Goal: Information Seeking & Learning: Learn about a topic

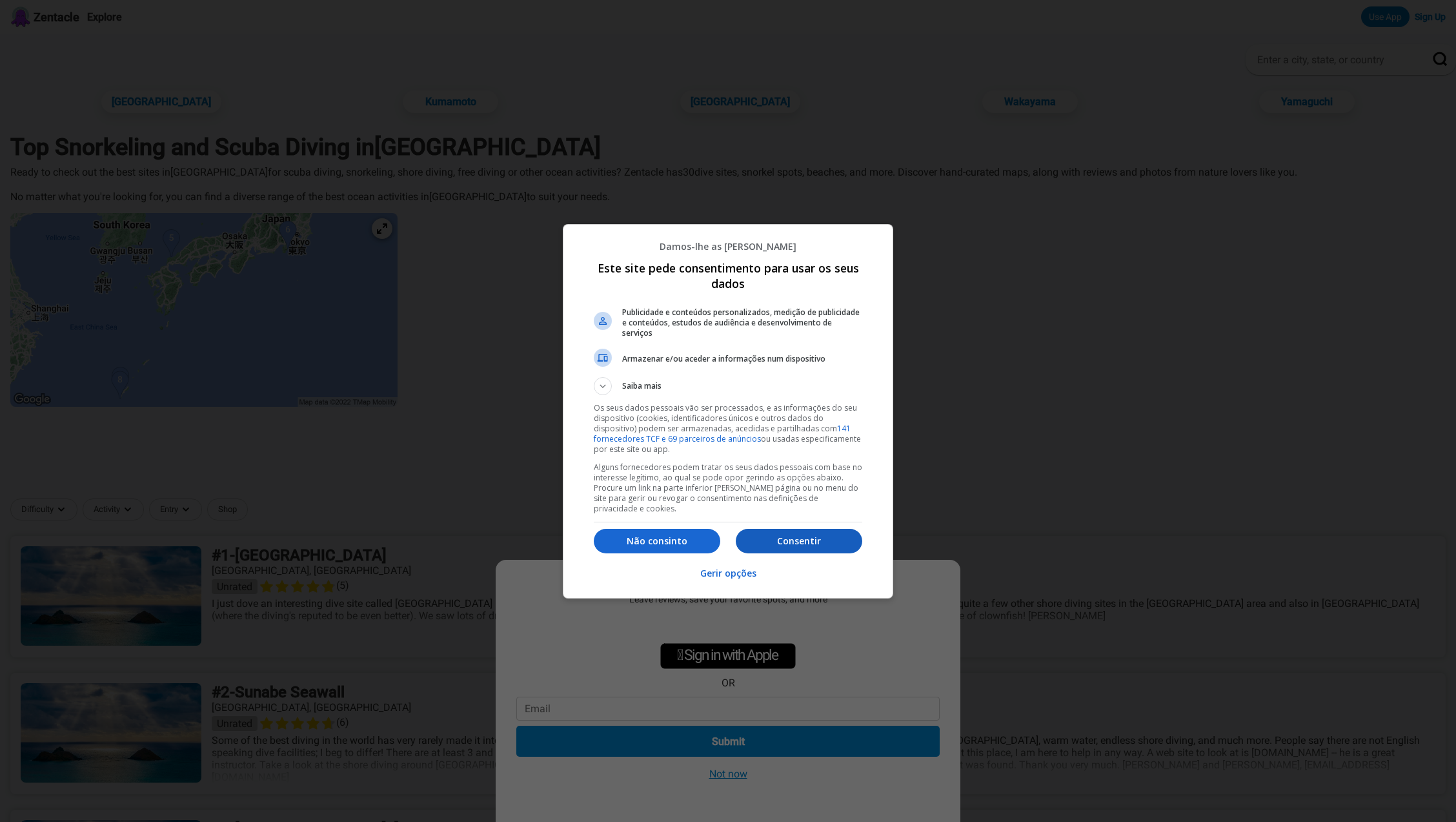
click at [819, 540] on p "Consentir" at bounding box center [799, 541] width 127 height 13
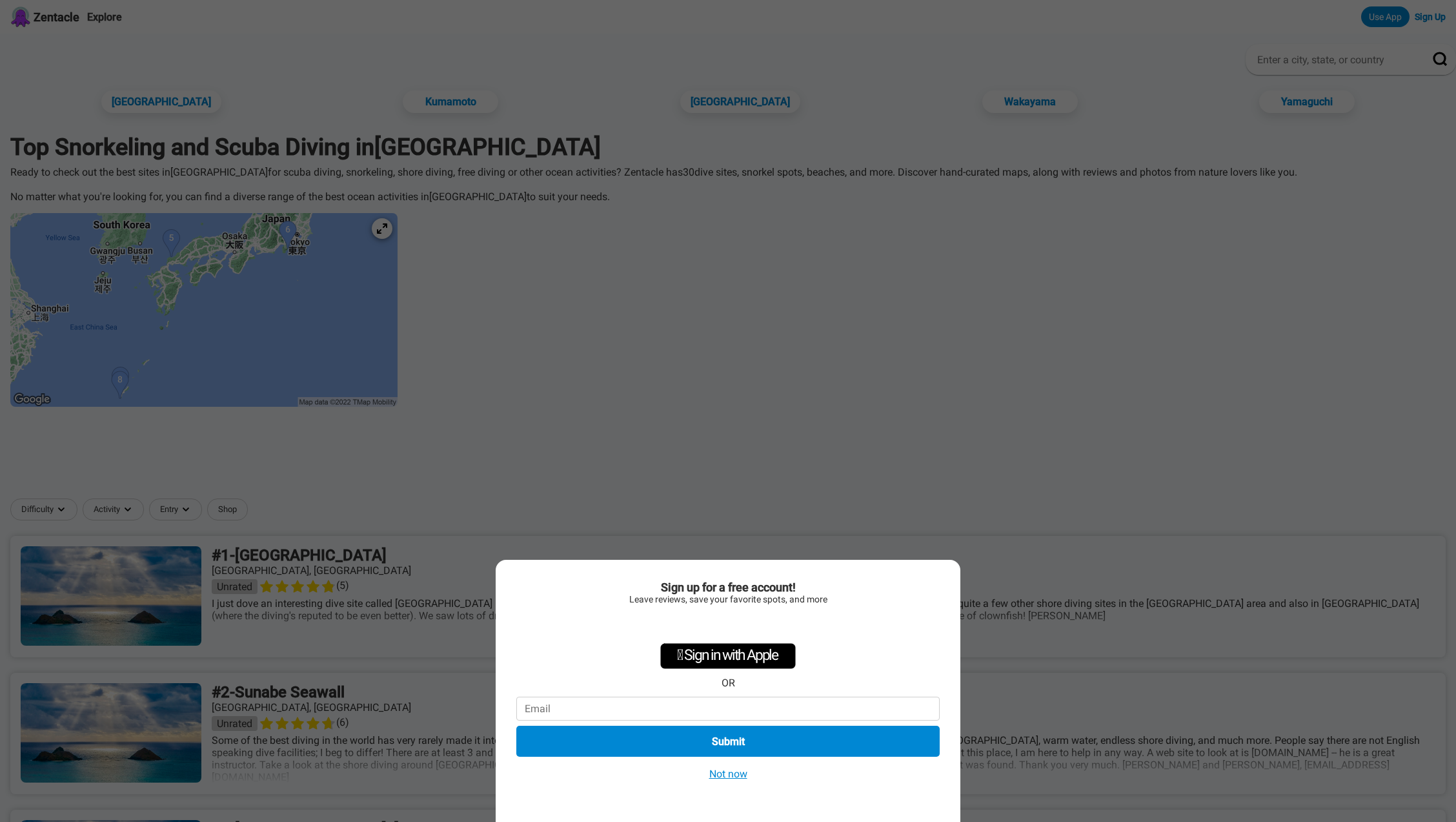
click at [738, 776] on button "Not now" at bounding box center [728, 773] width 46 height 13
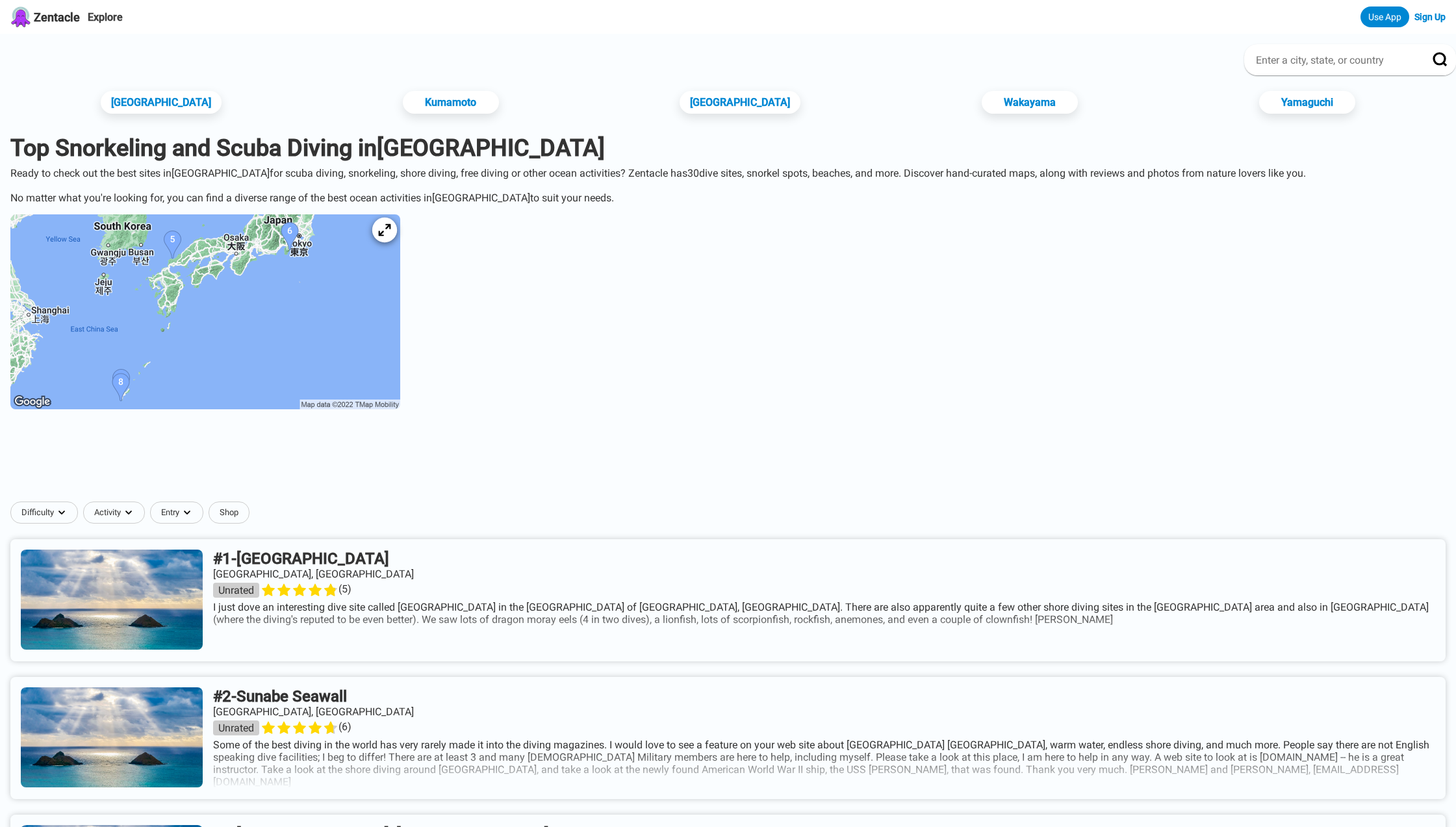
click at [390, 226] on icon at bounding box center [384, 231] width 12 height 12
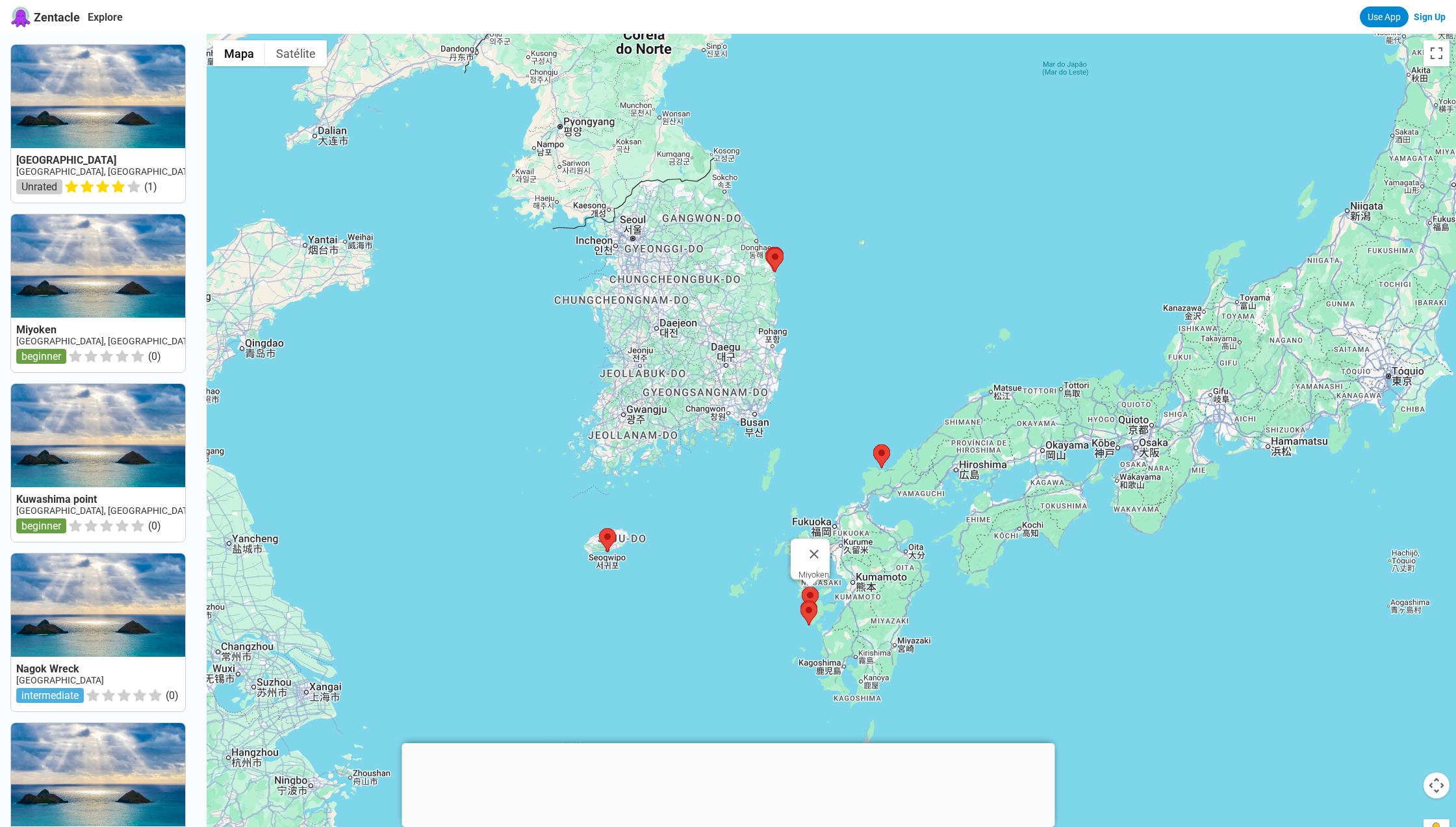
click at [802, 587] on area at bounding box center [802, 587] width 0 height 0
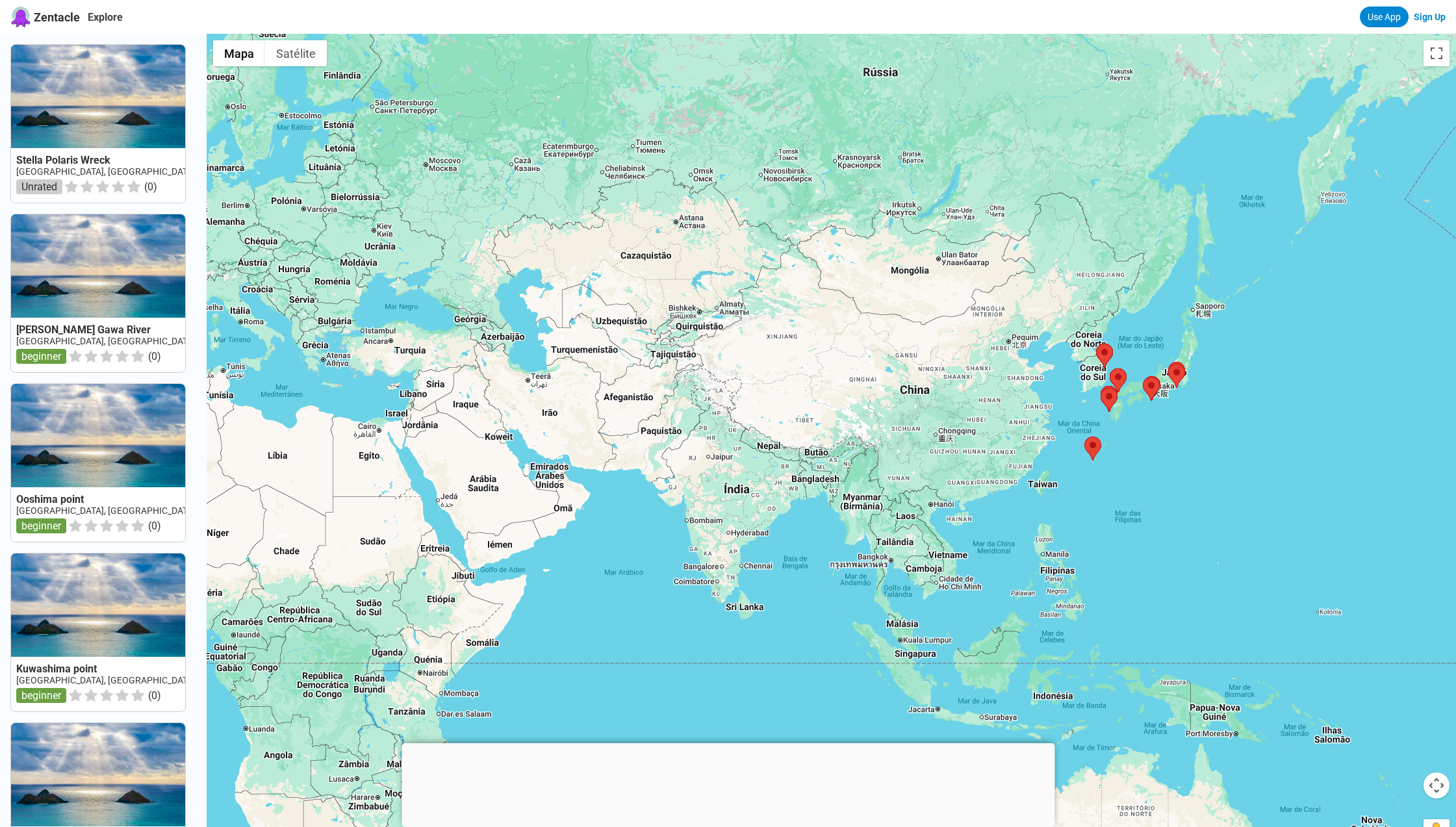
drag, startPoint x: 519, startPoint y: 588, endPoint x: 802, endPoint y: 573, distance: 283.4
click at [802, 573] on div at bounding box center [831, 447] width 1250 height 827
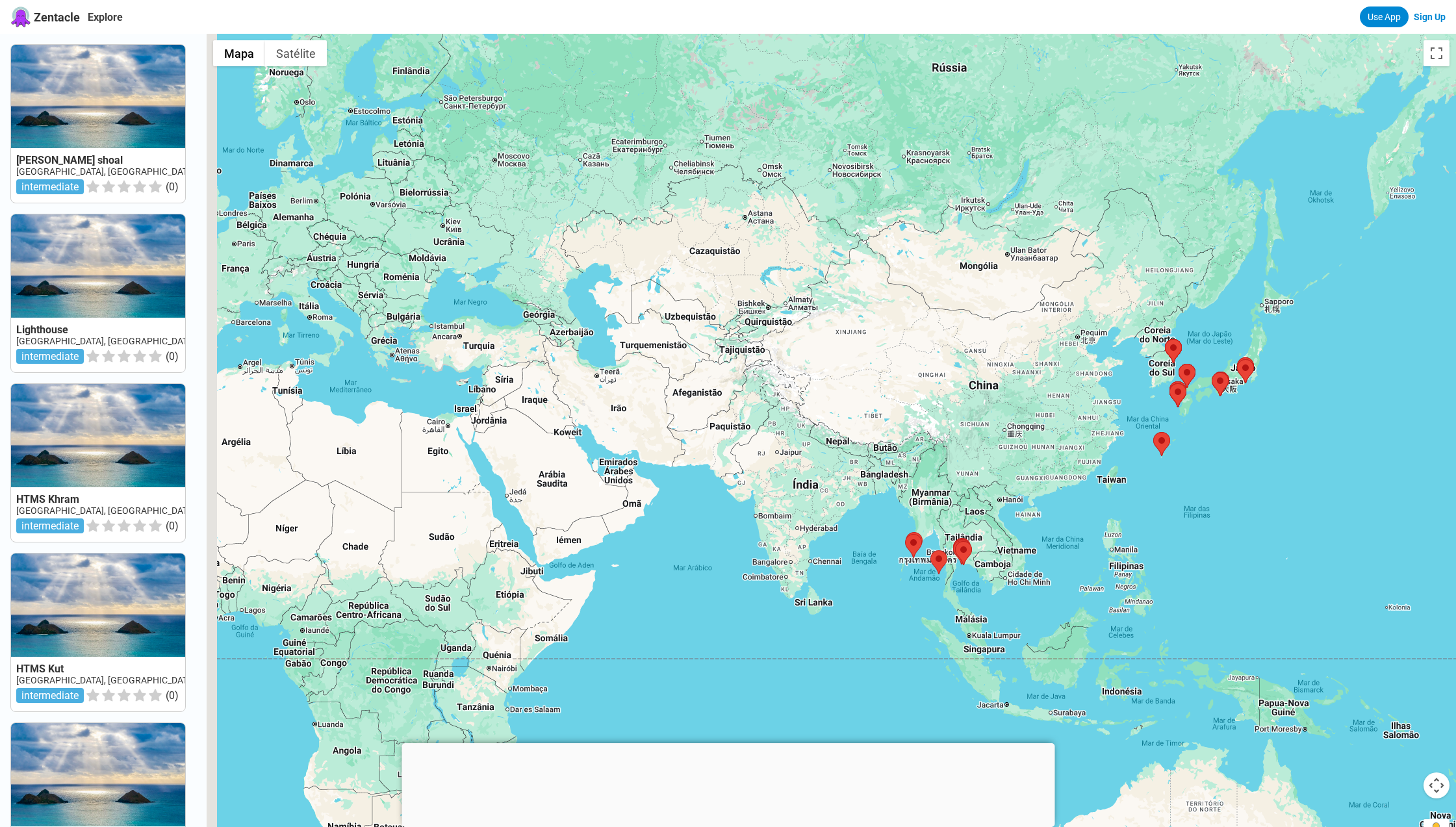
drag, startPoint x: 638, startPoint y: 575, endPoint x: 713, endPoint y: 570, distance: 75.2
click at [713, 570] on div at bounding box center [831, 447] width 1250 height 827
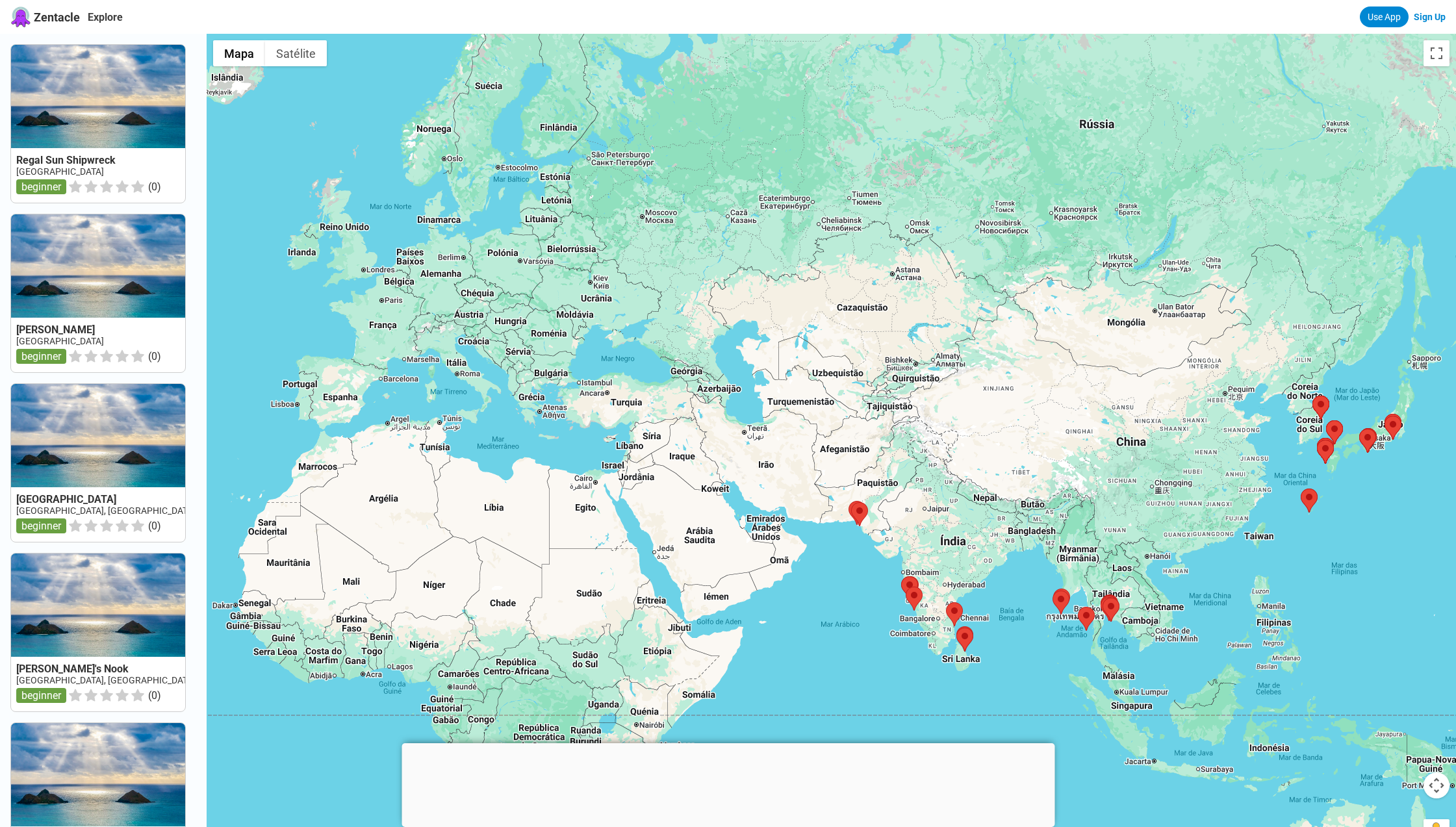
drag, startPoint x: 998, startPoint y: 415, endPoint x: 1112, endPoint y: 469, distance: 126.1
click at [1112, 469] on div at bounding box center [831, 447] width 1250 height 827
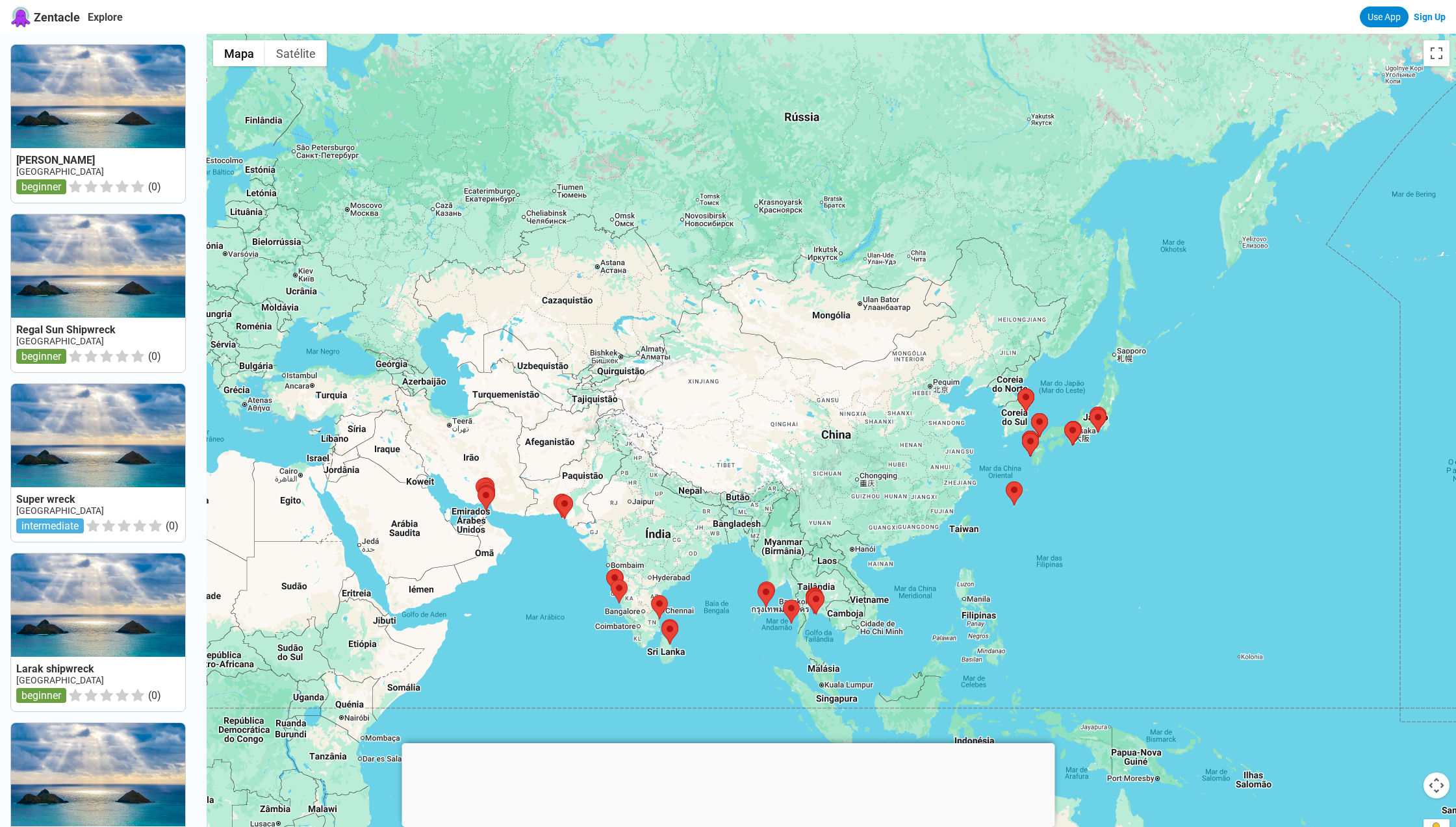
drag, startPoint x: 1232, startPoint y: 441, endPoint x: 946, endPoint y: 435, distance: 286.1
click at [946, 435] on div at bounding box center [831, 447] width 1250 height 827
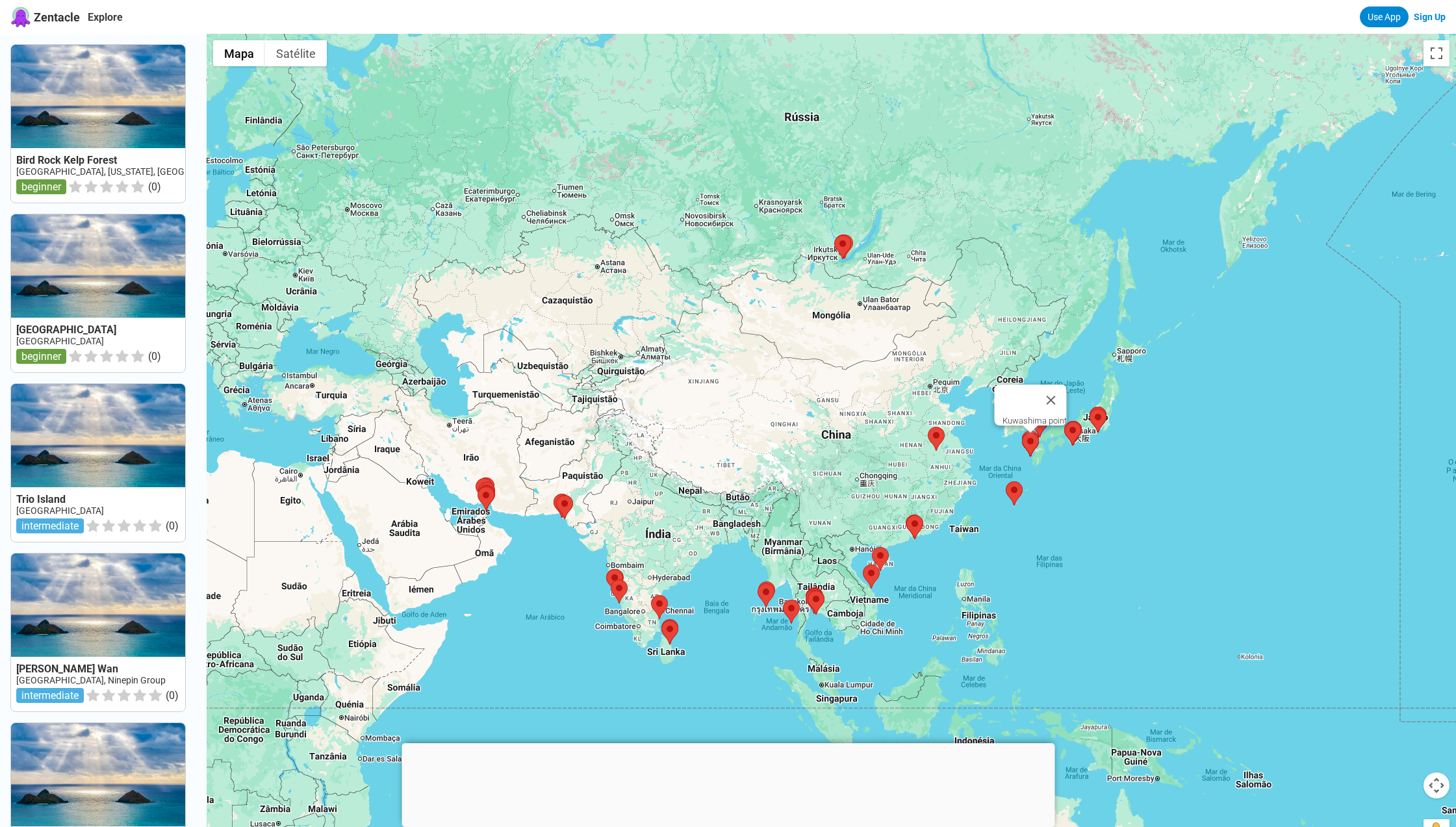
click at [1023, 432] on area at bounding box center [1023, 432] width 0 height 0
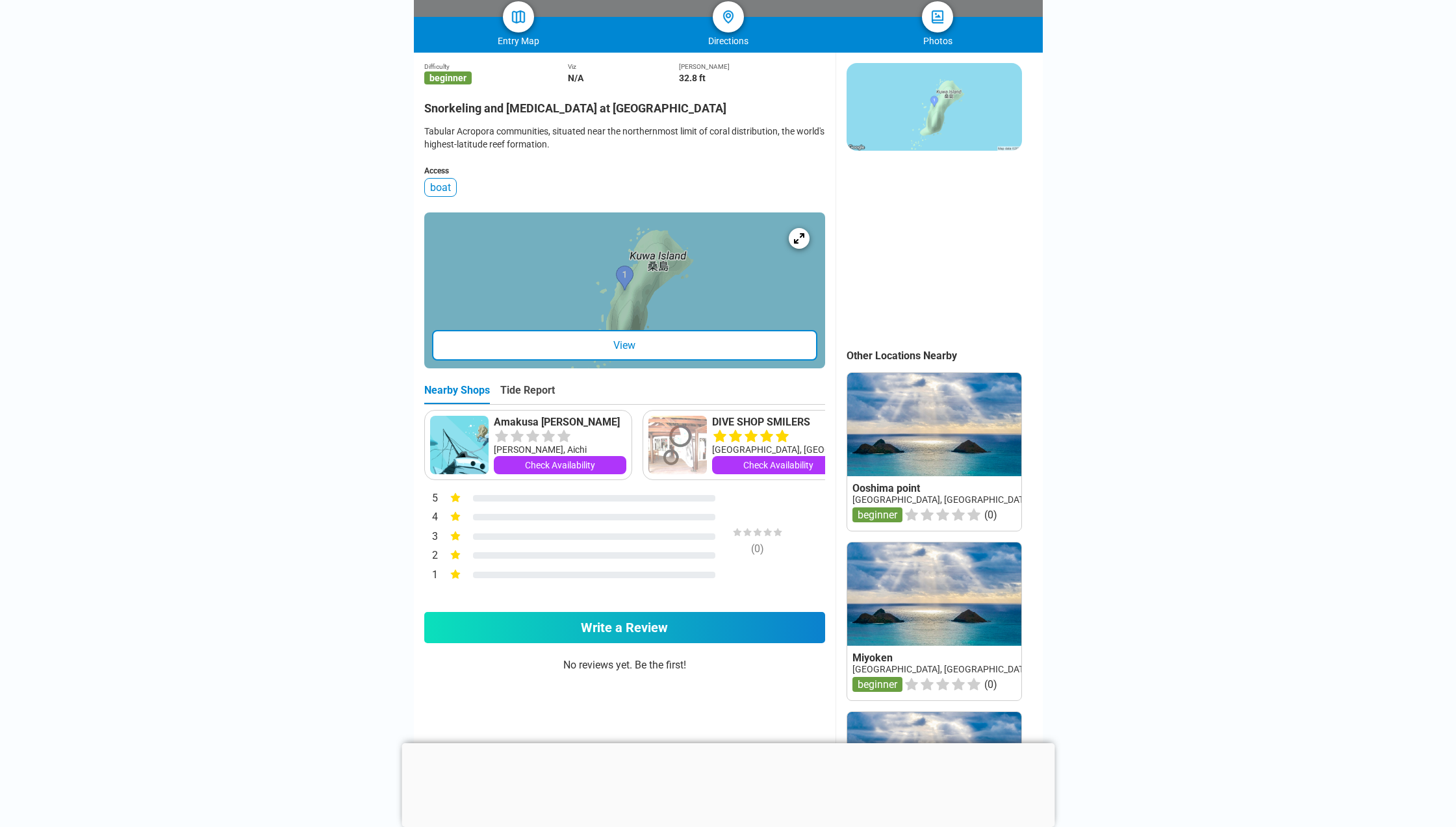
scroll to position [235, 0]
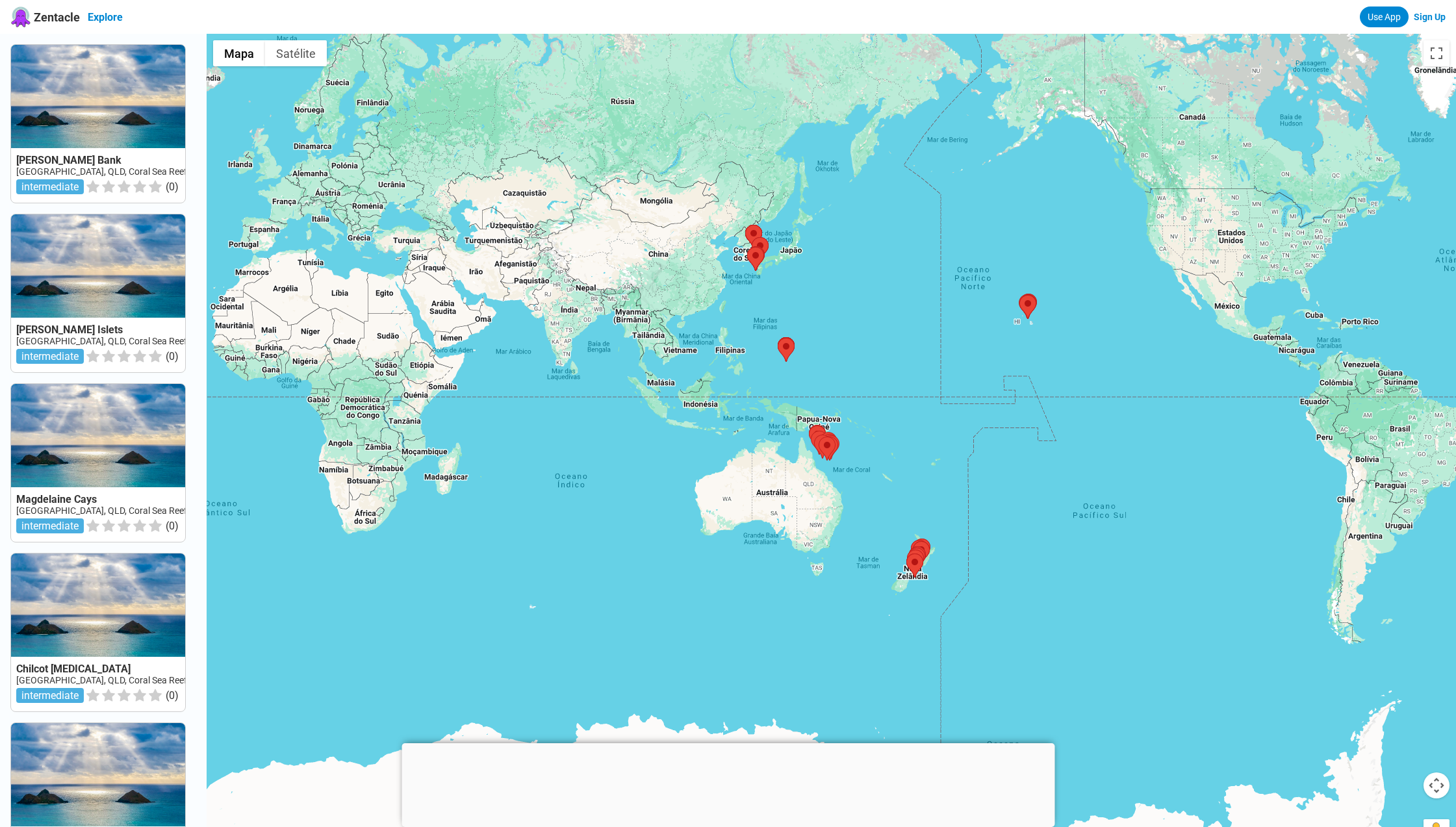
click at [98, 18] on link "Explore" at bounding box center [106, 18] width 35 height 12
click at [70, 18] on span "Zentacle" at bounding box center [56, 17] width 46 height 13
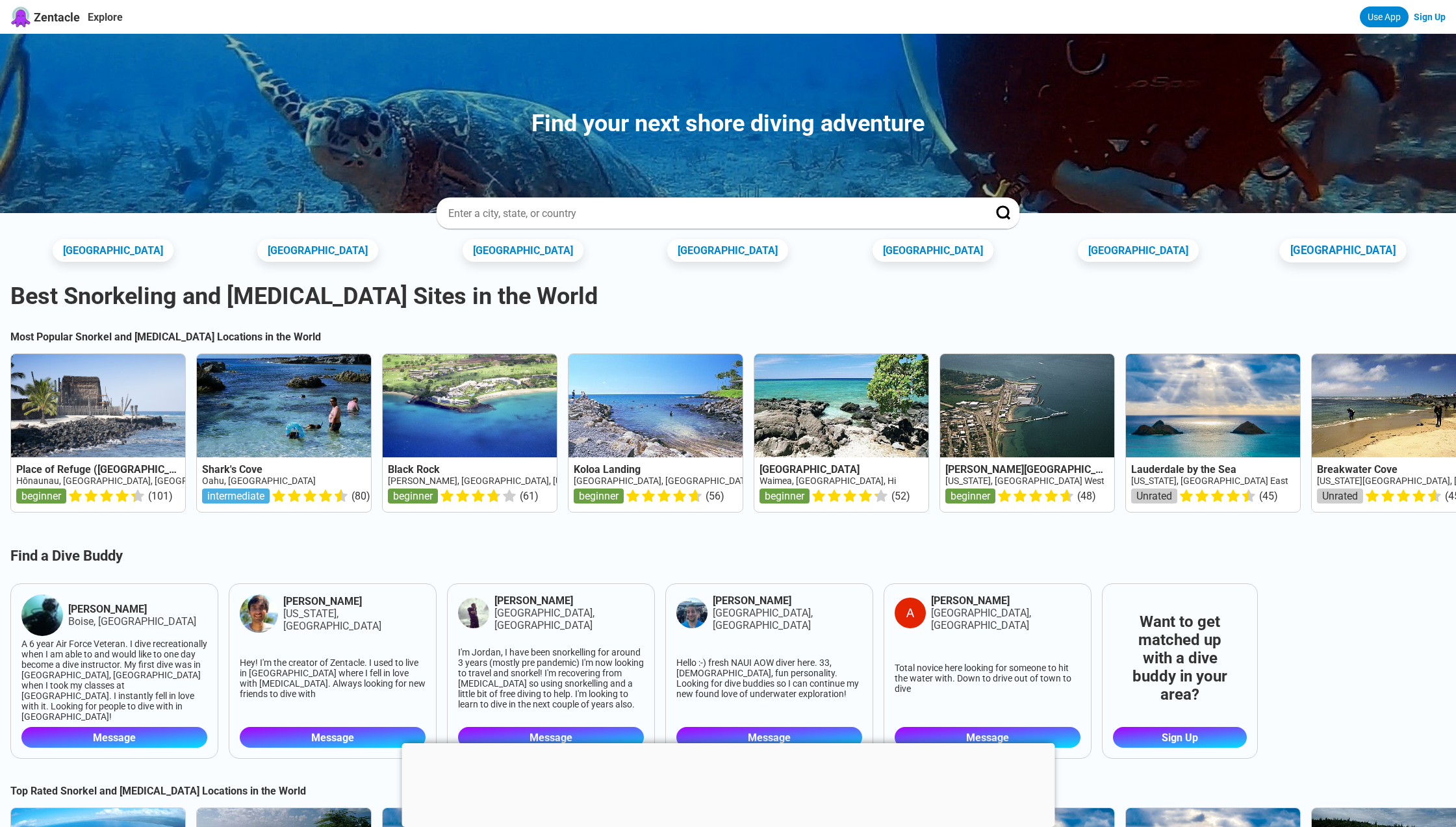
click at [1297, 252] on link "Switzerland" at bounding box center [1343, 250] width 127 height 24
click at [792, 204] on div at bounding box center [728, 212] width 582 height 31
click at [788, 211] on input at bounding box center [713, 213] width 530 height 13
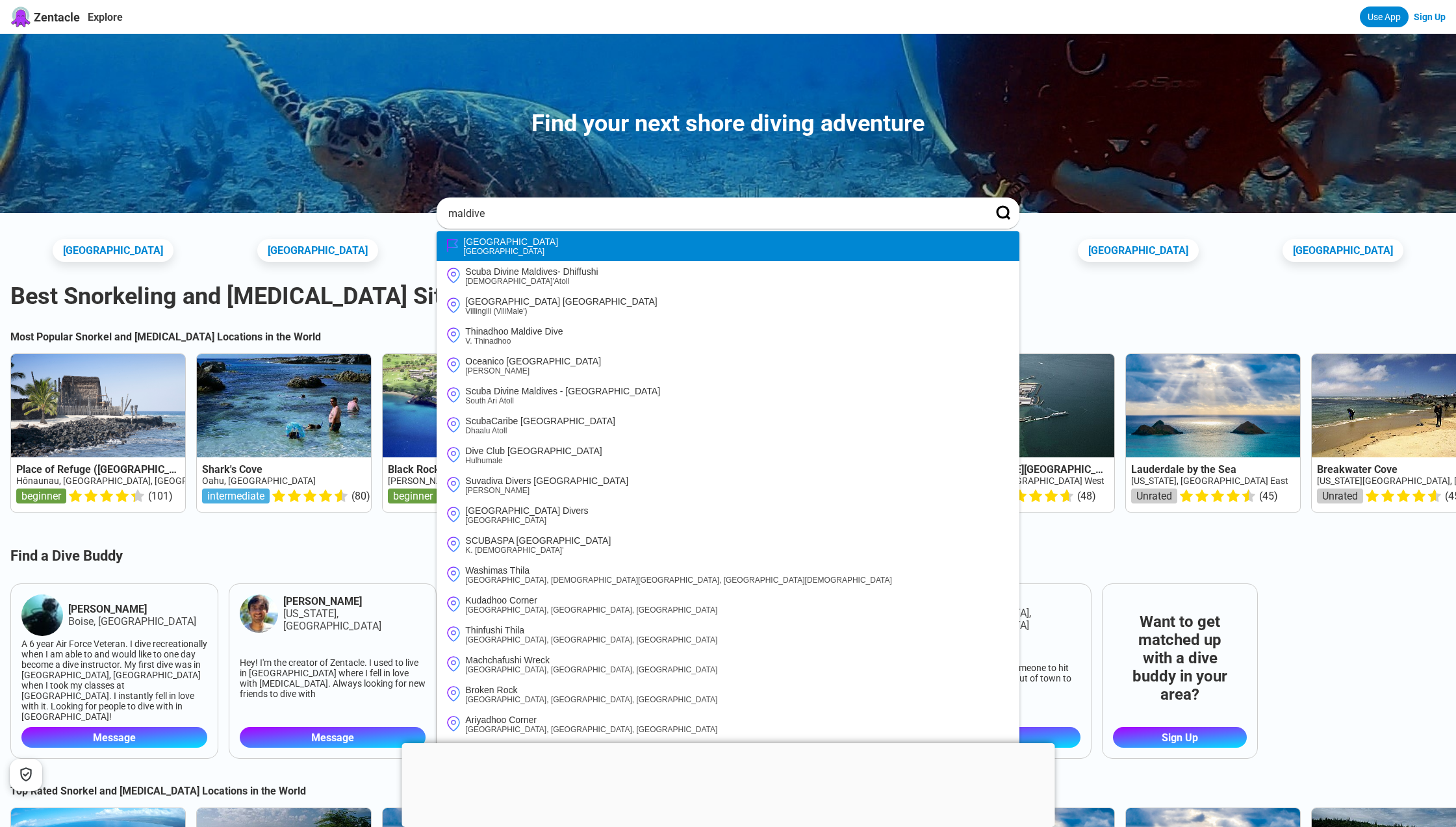
type input "maldive"
click at [512, 256] on li "Maldives Maldives" at bounding box center [728, 247] width 582 height 30
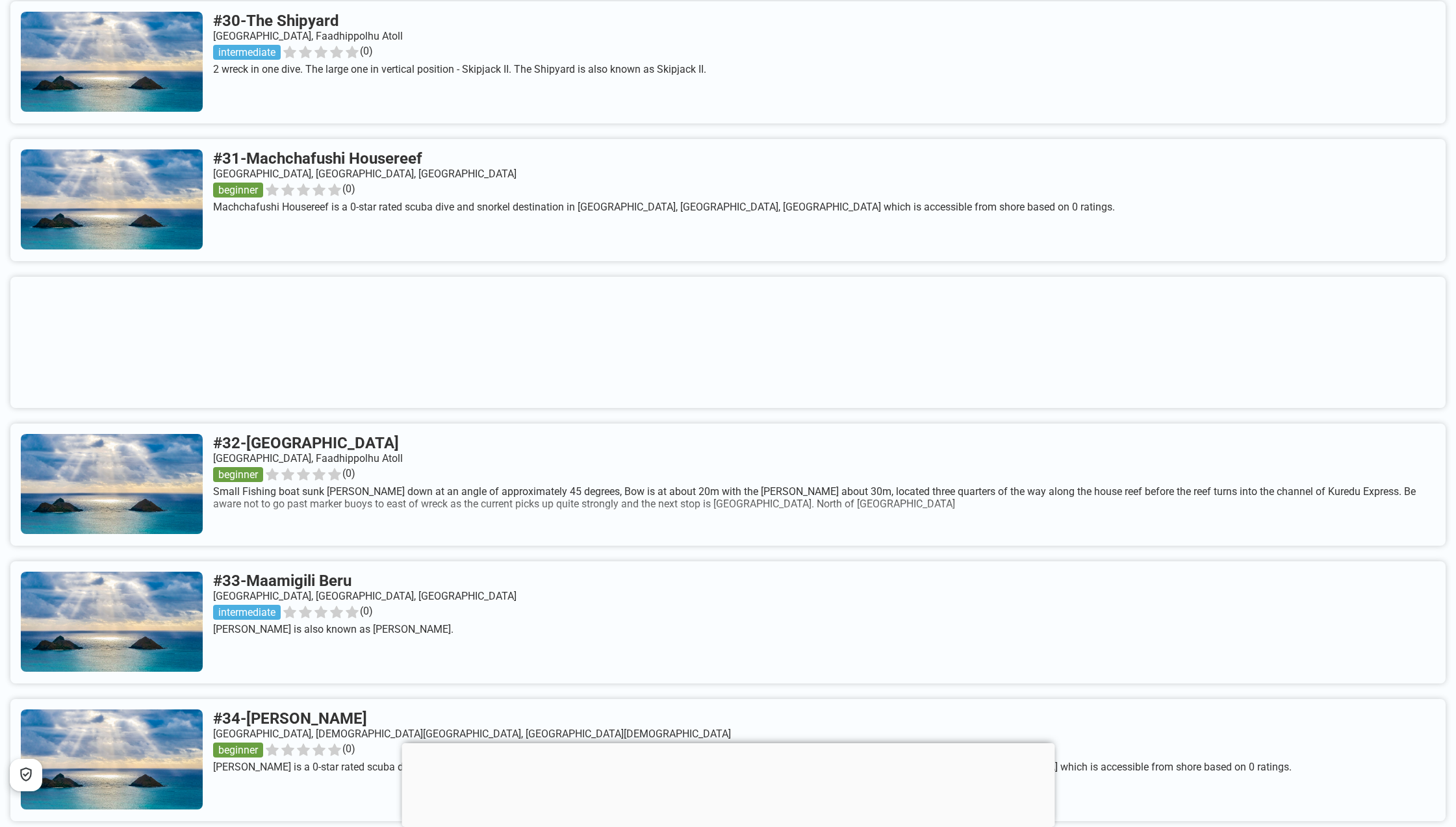
scroll to position [5304, 0]
